Goal: Browse casually: Explore the website without a specific task or goal

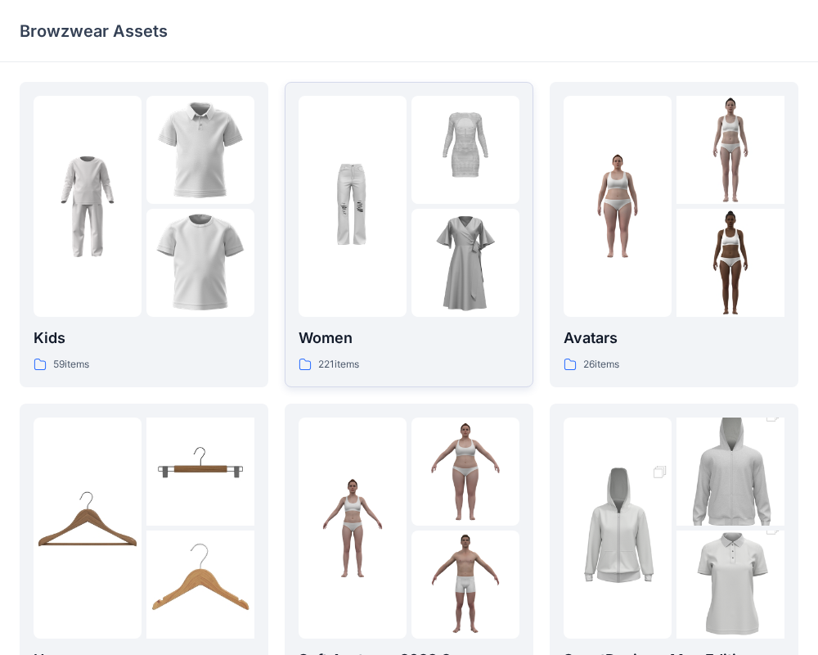
click at [403, 270] on div at bounding box center [353, 206] width 108 height 221
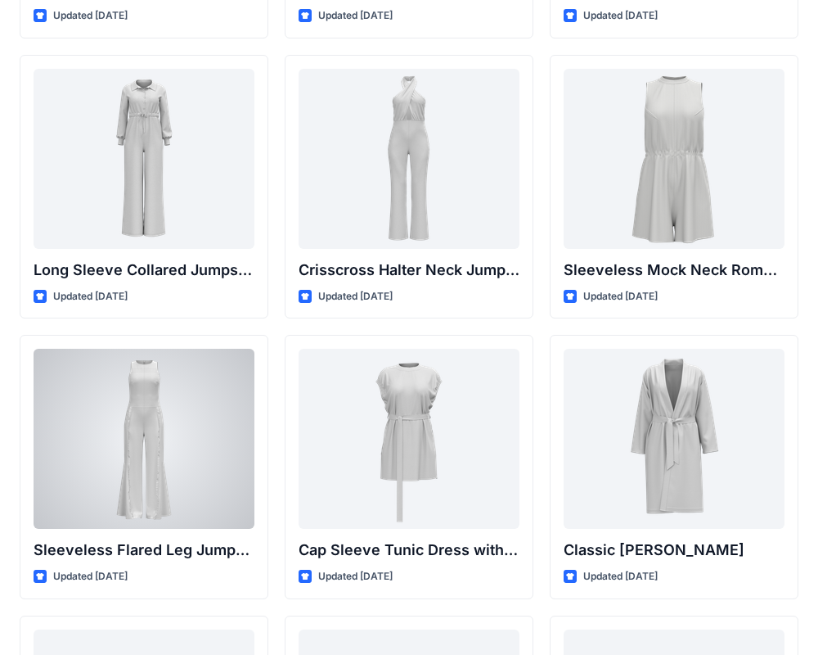
scroll to position [3341, 0]
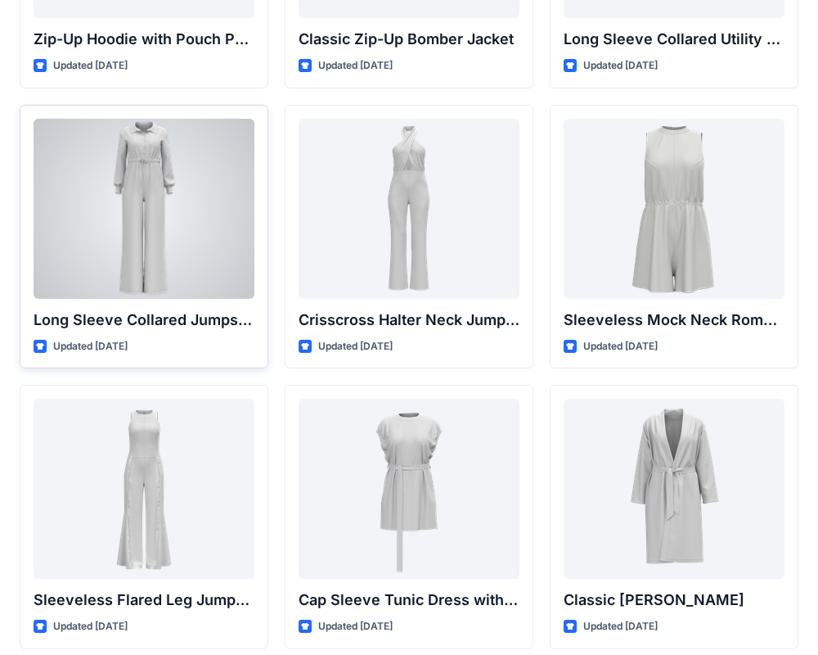
click at [132, 247] on div at bounding box center [144, 209] width 221 height 180
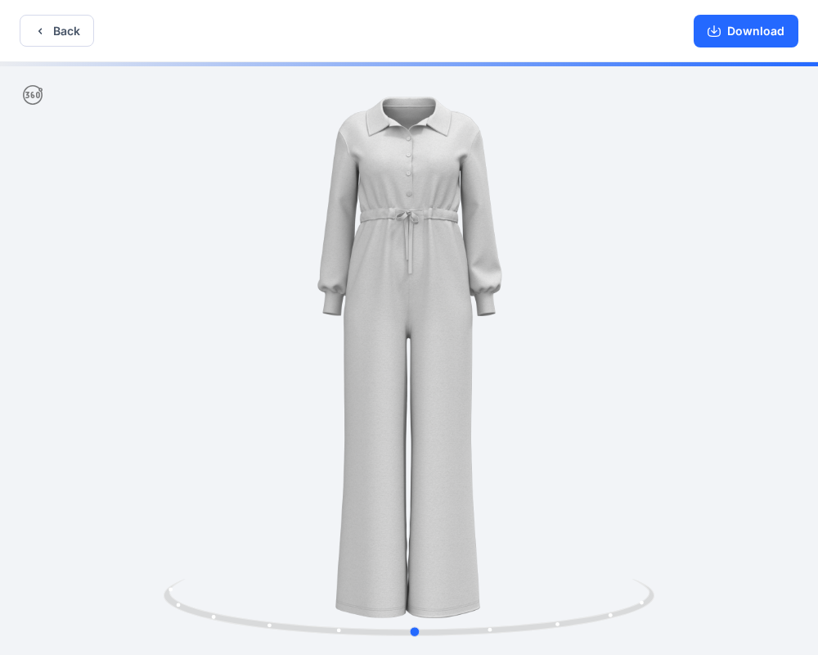
drag, startPoint x: 640, startPoint y: 258, endPoint x: 648, endPoint y: 320, distance: 62.7
click at [648, 321] on div at bounding box center [409, 360] width 818 height 596
drag, startPoint x: 543, startPoint y: 365, endPoint x: 580, endPoint y: 331, distance: 49.8
click at [580, 331] on div at bounding box center [409, 360] width 818 height 596
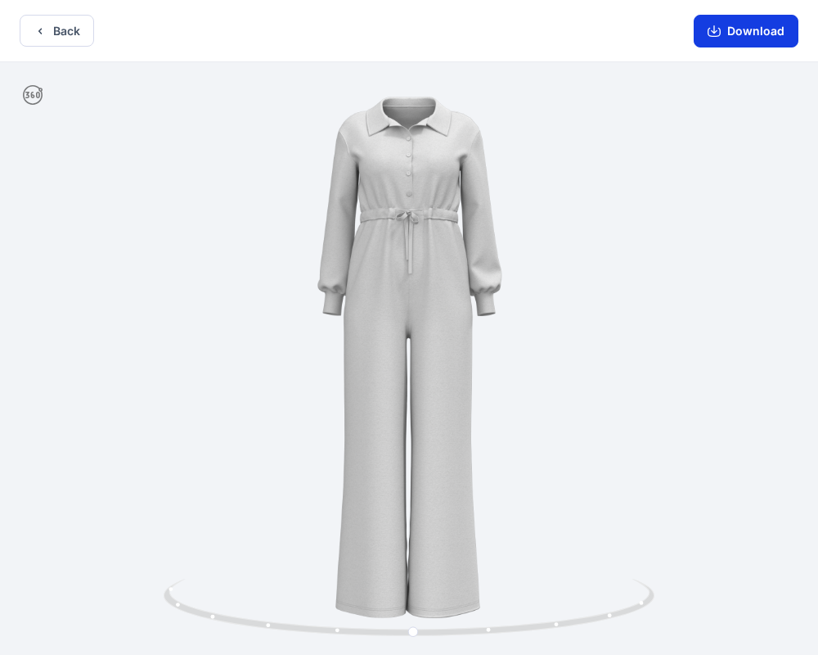
click at [739, 24] on button "Download" at bounding box center [746, 31] width 105 height 33
click at [39, 36] on icon "button" at bounding box center [40, 31] width 13 height 13
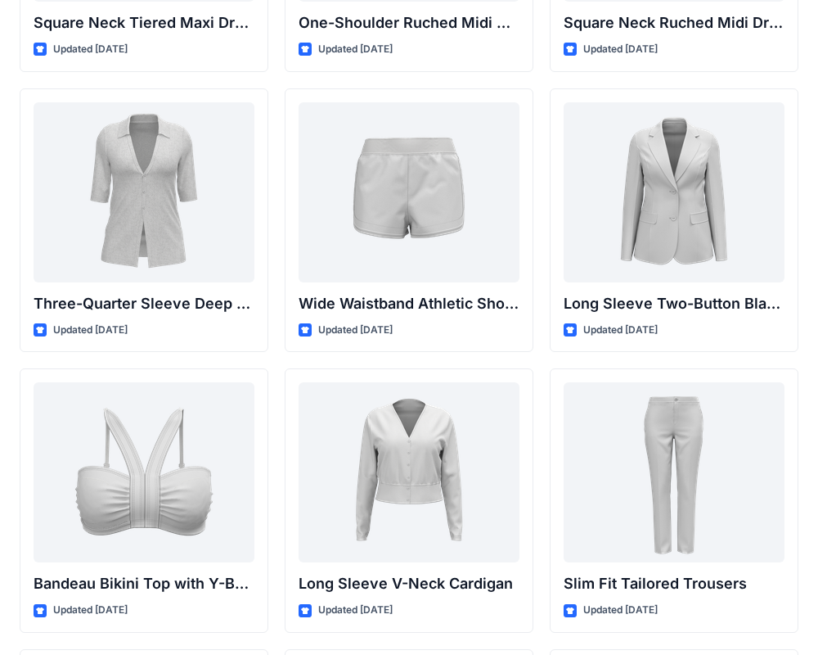
scroll to position [1400, 0]
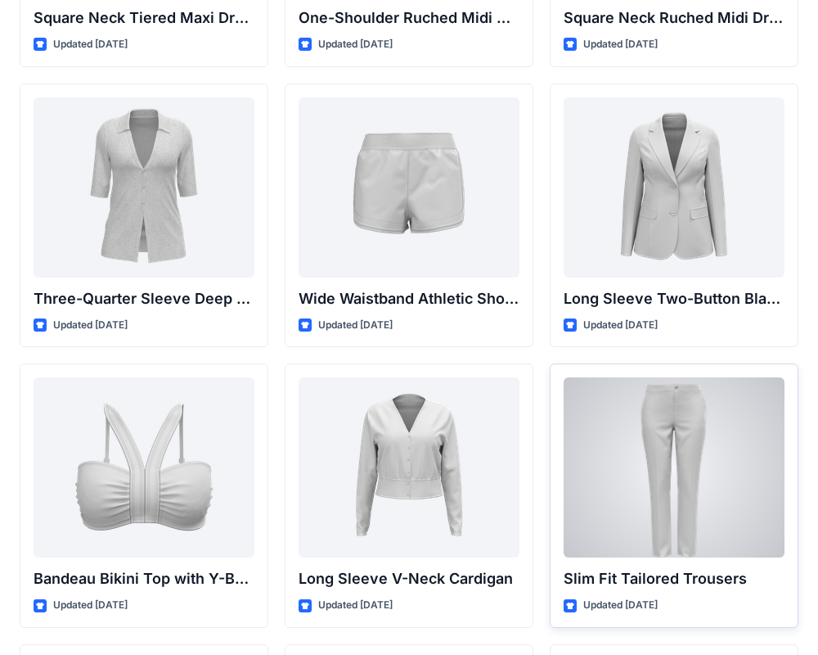
click at [616, 412] on div at bounding box center [674, 467] width 221 height 180
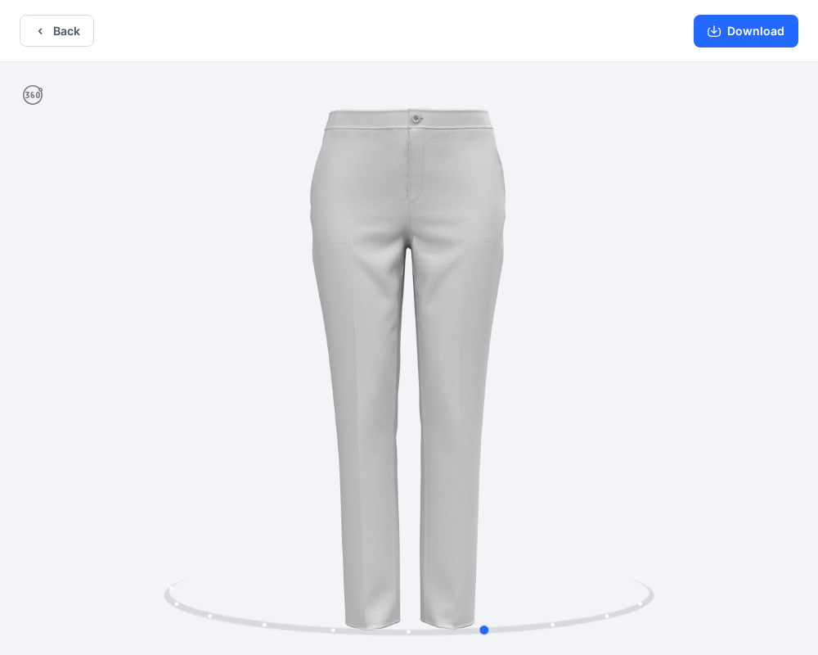
drag, startPoint x: 552, startPoint y: 354, endPoint x: 140, endPoint y: 340, distance: 411.9
click at [140, 340] on div at bounding box center [409, 360] width 818 height 596
click at [723, 29] on button "Download" at bounding box center [746, 31] width 105 height 33
